Goal: Task Accomplishment & Management: Use online tool/utility

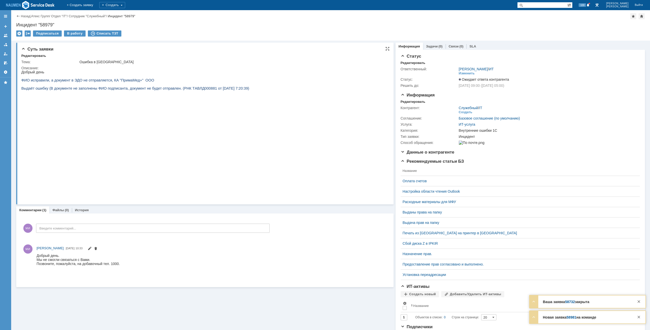
click at [305, 126] on html "Добрый день [PERSON_NAME] исправили, а документ в [GEOGRAPHIC_DATA] не отправля…" at bounding box center [202, 132] width 362 height 125
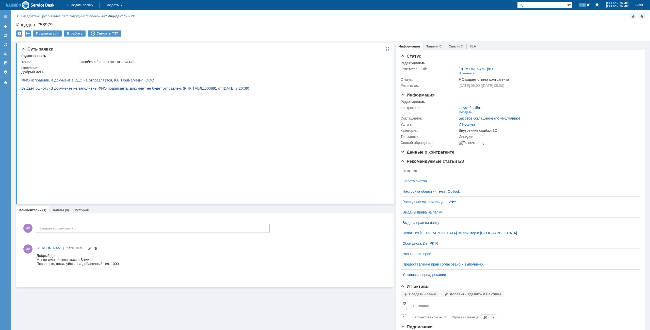
click at [291, 92] on html "Добрый день [PERSON_NAME] исправили, а документ в [GEOGRAPHIC_DATA] не отправля…" at bounding box center [202, 132] width 362 height 125
click at [340, 127] on html "Добрый день ФИО исправили, а документ в ЭДО не отправляется, КА "ПримаМед+" ООО…" at bounding box center [202, 132] width 362 height 125
click at [332, 114] on html "Добрый день ФИО исправили, а документ в ЭДО не отправляется, КА "ПримаМед+" ООО…" at bounding box center [202, 132] width 362 height 125
click at [304, 102] on html "Добрый день ФИО исправили, а документ в ЭДО не отправляется, КА "ПримаМед+" ООО…" at bounding box center [202, 132] width 362 height 125
click at [314, 101] on html "Добрый день ФИО исправили, а документ в ЭДО не отправляется, КА "ПримаМед+" ООО…" at bounding box center [202, 132] width 362 height 125
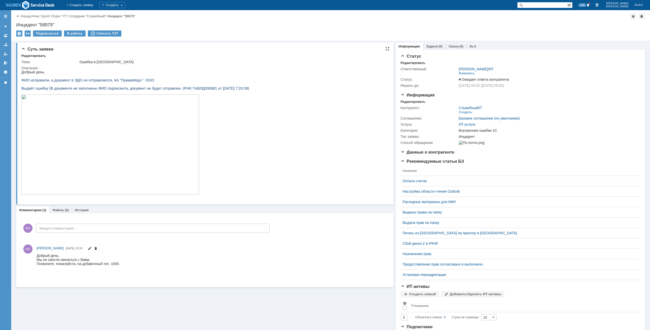
click at [249, 80] on html "Добрый день ФИО исправили, а документ в ЭДО не отправляется, КА "ПримаМед+" ООО…" at bounding box center [202, 132] width 362 height 125
click at [74, 34] on div "В работу" at bounding box center [75, 33] width 22 height 6
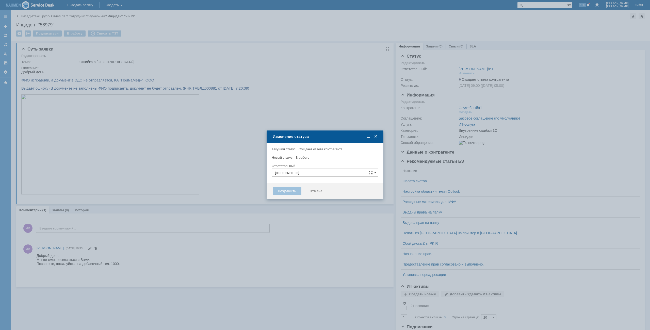
type input "[PERSON_NAME]"
type input "Внутренние ошибки 1С"
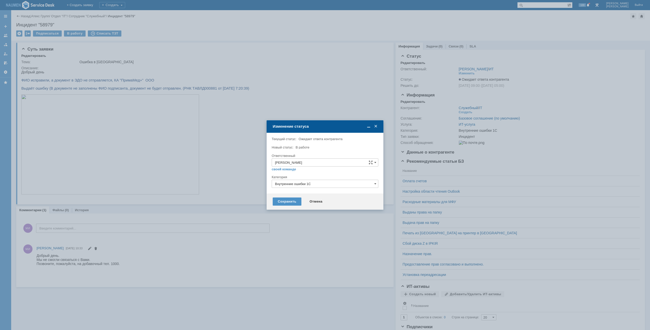
click at [282, 208] on div "Сохранить Отмена" at bounding box center [325, 202] width 117 height 16
click at [281, 206] on div "Сохранить Отмена" at bounding box center [325, 202] width 117 height 16
click at [281, 205] on div "Сохранить" at bounding box center [287, 202] width 29 height 8
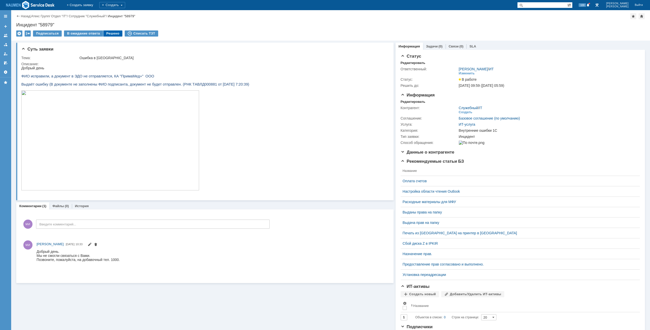
click at [112, 33] on div "Решено" at bounding box center [112, 33] width 19 height 6
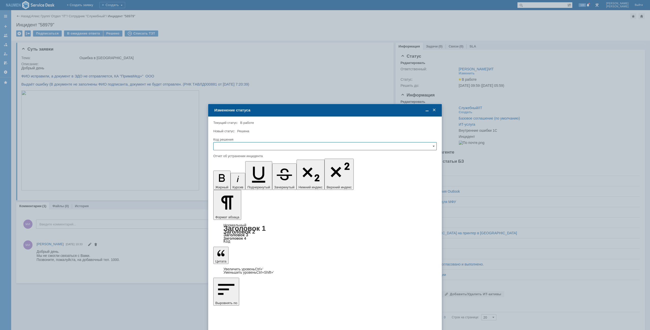
click at [245, 147] on input "text" at bounding box center [325, 146] width 224 height 8
click at [228, 179] on span "Решено" at bounding box center [325, 181] width 217 height 4
type input "Решено"
copy div "переустановлена ЭЦП"
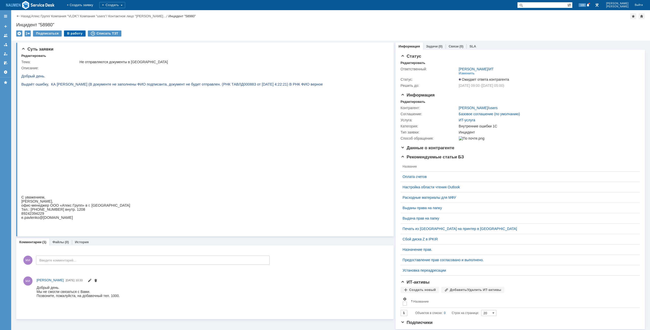
click at [72, 33] on div "В работу" at bounding box center [75, 33] width 22 height 6
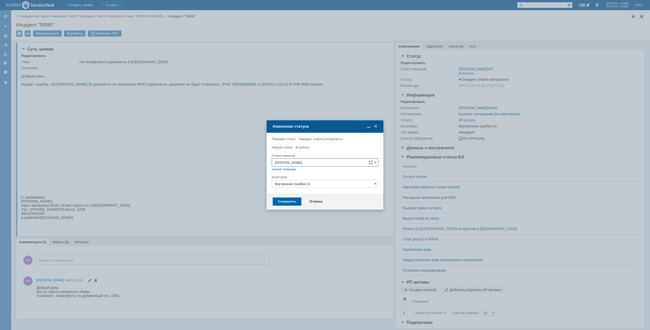
click at [294, 202] on div "Сохранить" at bounding box center [287, 202] width 29 height 8
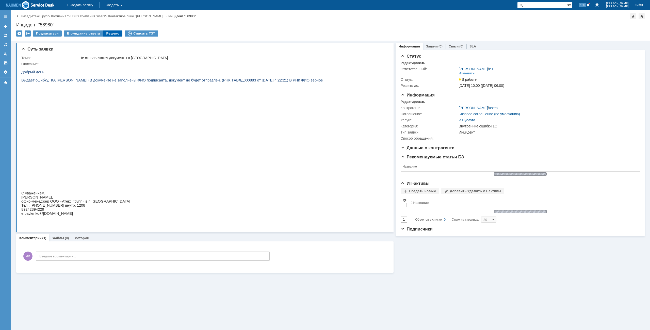
click at [108, 34] on div "Решено" at bounding box center [112, 33] width 19 height 6
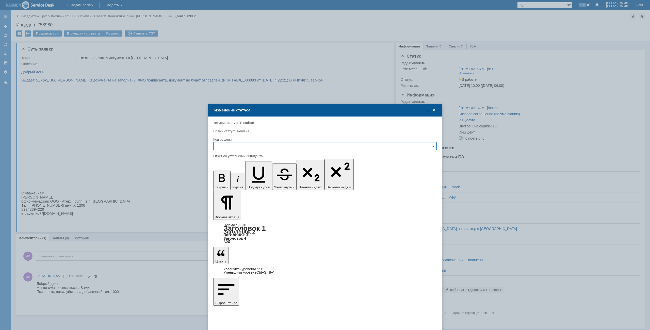
click at [254, 146] on input "text" at bounding box center [325, 146] width 224 height 8
click at [226, 183] on span "Решено" at bounding box center [325, 181] width 217 height 4
type input "Решено"
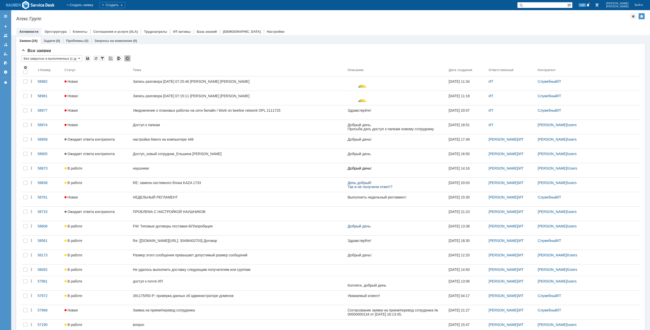
click at [357, 22] on div "Назад | Атекс Групп Атекс Групп root$101 Активности Оргструктура Клиенты Соглаш…" at bounding box center [330, 22] width 639 height 25
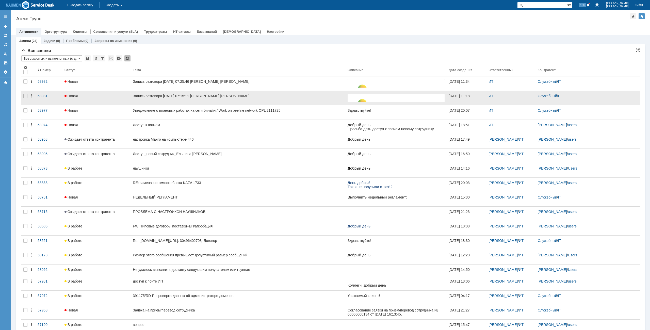
click at [23, 98] on div at bounding box center [25, 98] width 8 height 14
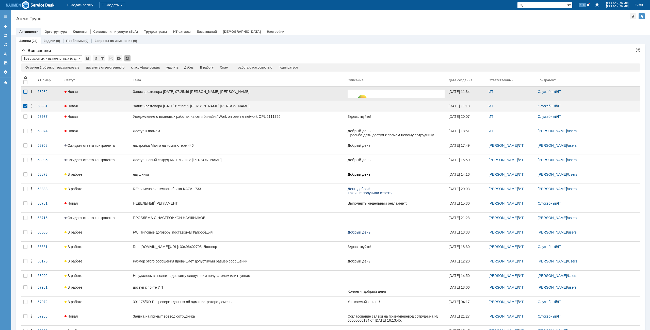
click at [25, 92] on div at bounding box center [25, 92] width 4 height 4
click at [213, 66] on div "Спам" at bounding box center [214, 68] width 8 height 4
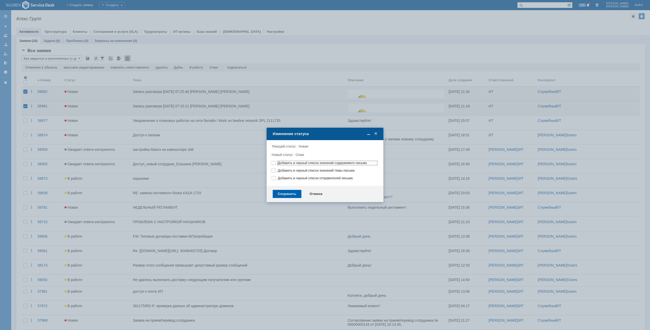
click at [295, 193] on div "Сохранить" at bounding box center [287, 194] width 29 height 8
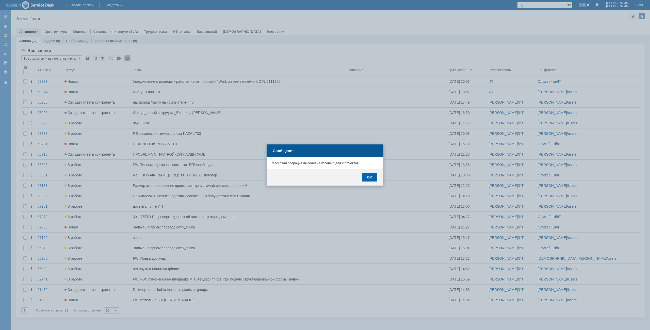
click at [375, 176] on div "OK" at bounding box center [369, 178] width 15 height 8
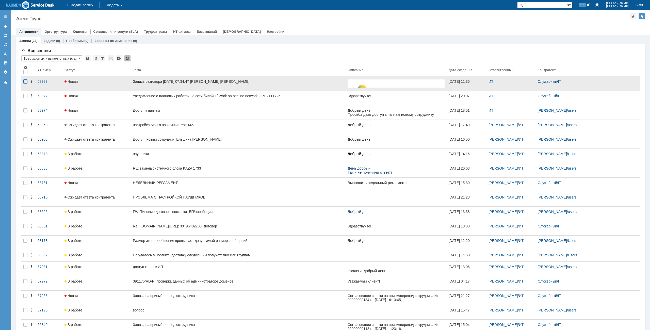
click at [25, 83] on div at bounding box center [25, 82] width 4 height 4
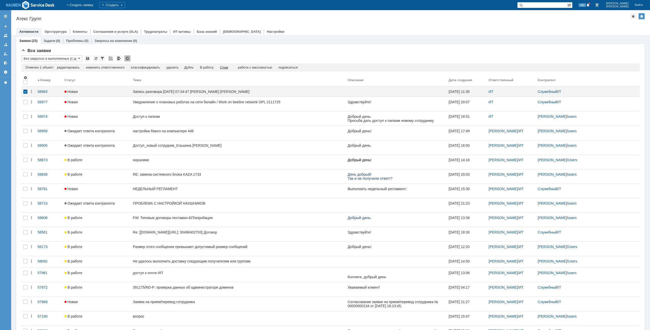
click at [228, 68] on div "Спам" at bounding box center [224, 68] width 8 height 4
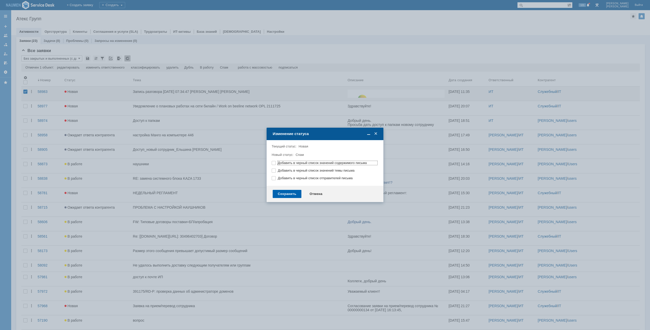
click at [288, 196] on div "Сохранить" at bounding box center [287, 194] width 29 height 8
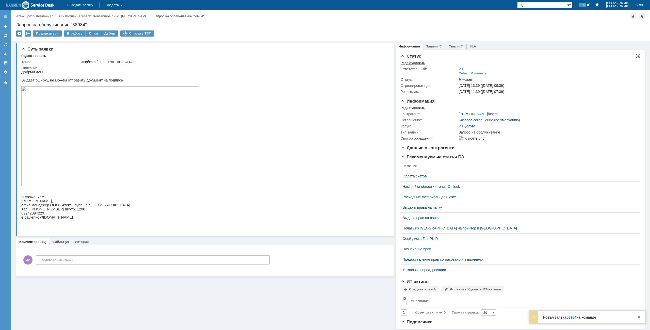
click at [407, 65] on div "Редактировать" at bounding box center [413, 63] width 25 height 4
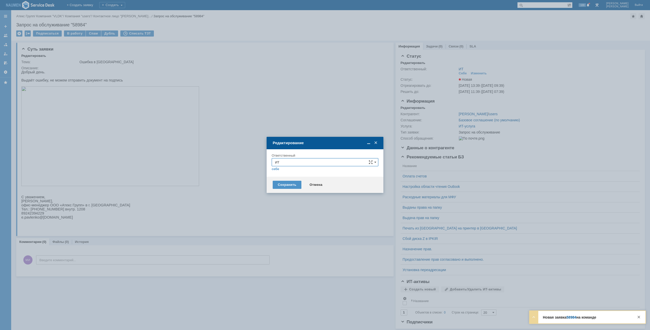
click at [322, 162] on input "ИТ" at bounding box center [325, 162] width 107 height 8
click at [285, 221] on span "АСУ" at bounding box center [325, 222] width 100 height 4
type input "АСУ"
click at [283, 185] on div "Сохранить" at bounding box center [287, 185] width 29 height 8
